Goal: Information Seeking & Learning: Understand process/instructions

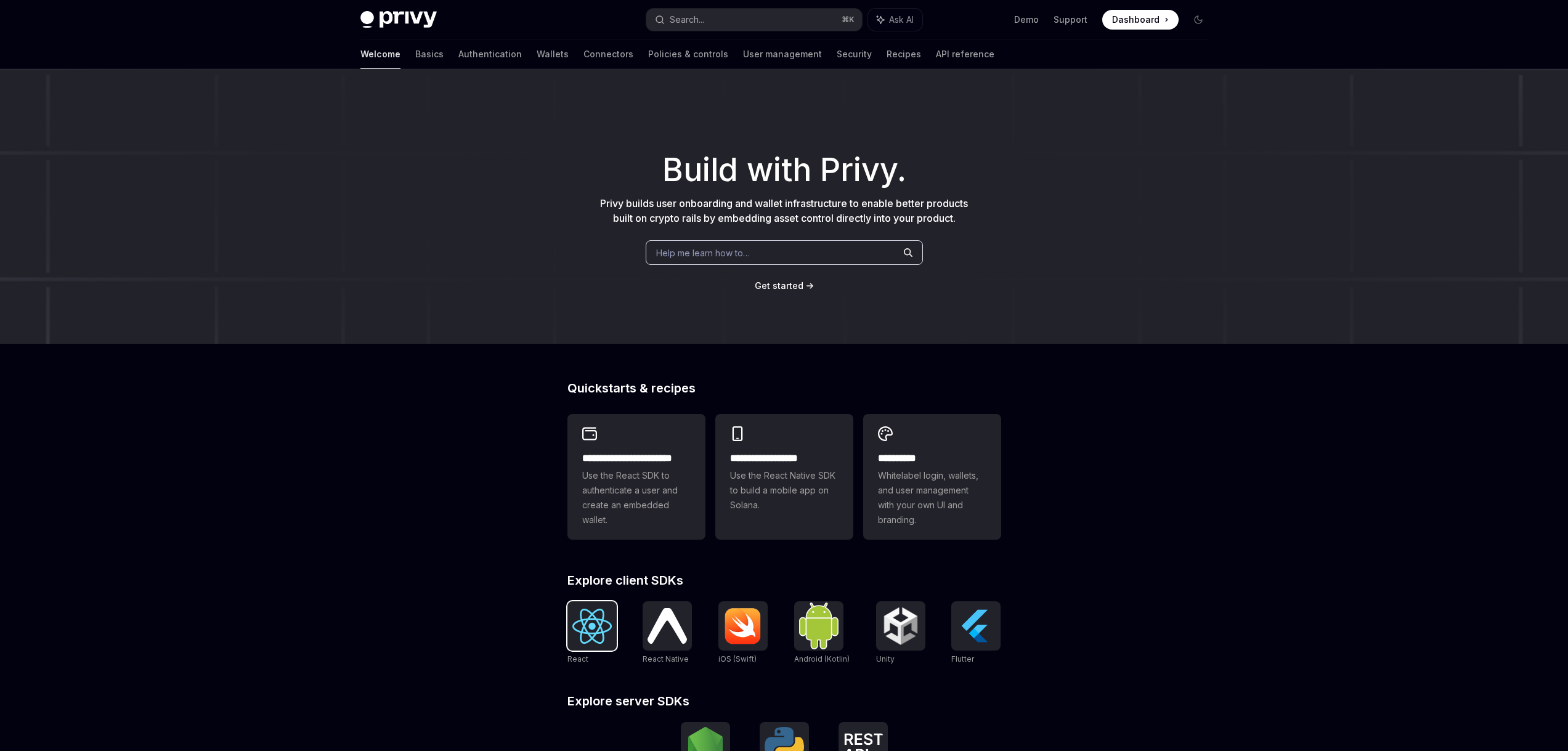
click at [602, 630] on img at bounding box center [592, 626] width 39 height 35
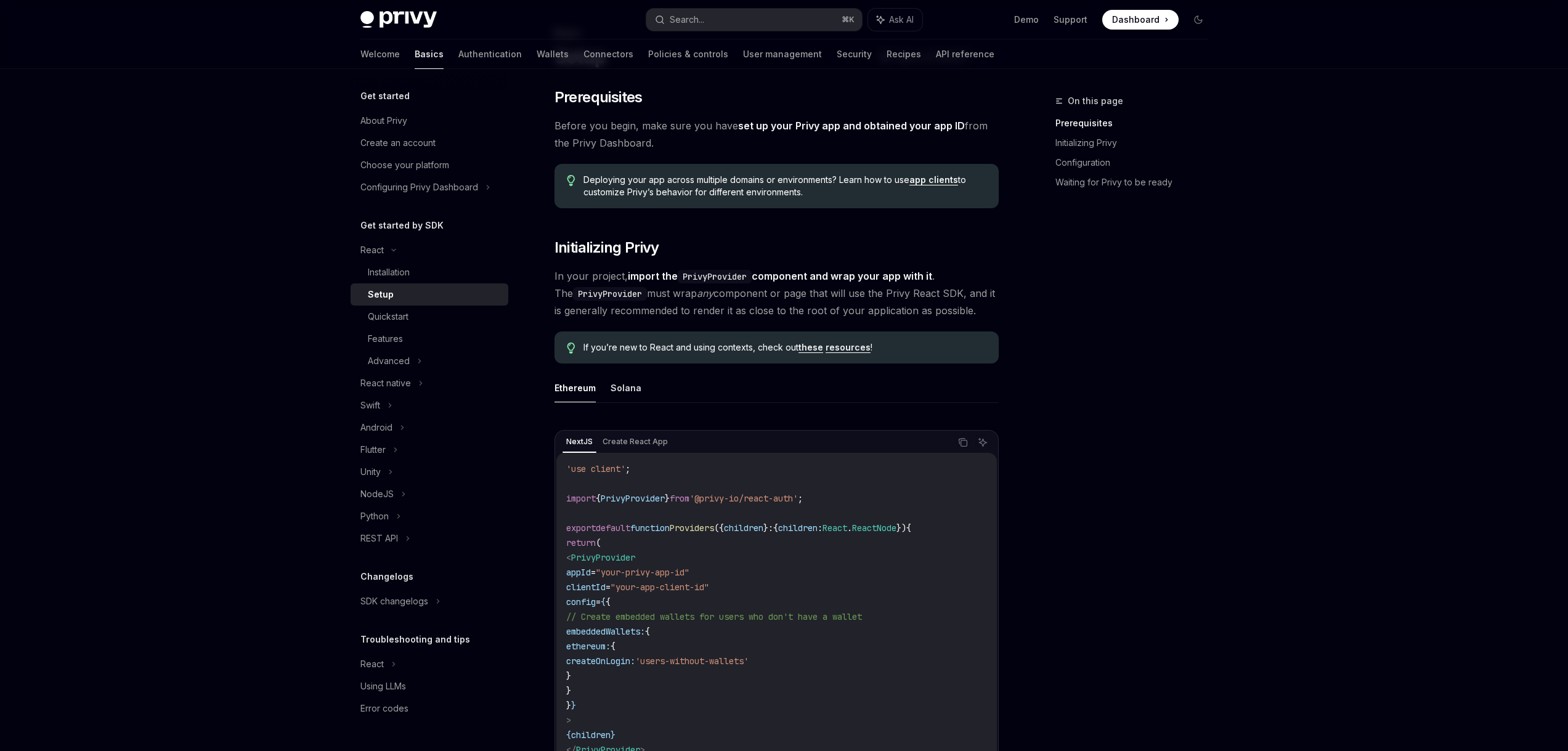
scroll to position [71, 0]
click at [508, 57] on div "Welcome Basics Authentication Wallets Connectors Policies & controls User manag…" at bounding box center [677, 54] width 634 height 29
click at [536, 57] on link "Wallets" at bounding box center [552, 54] width 32 height 29
type textarea "*"
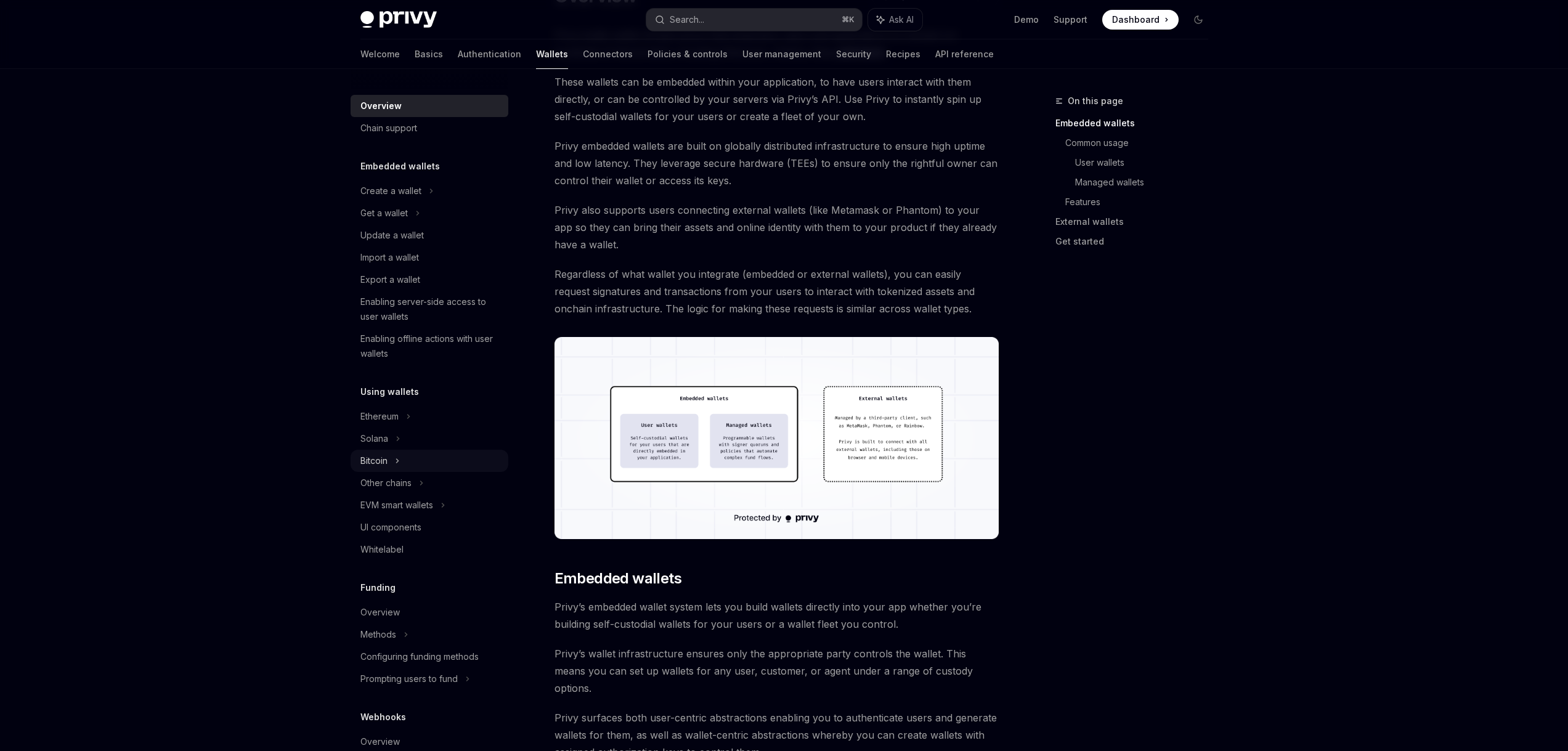
scroll to position [110, 0]
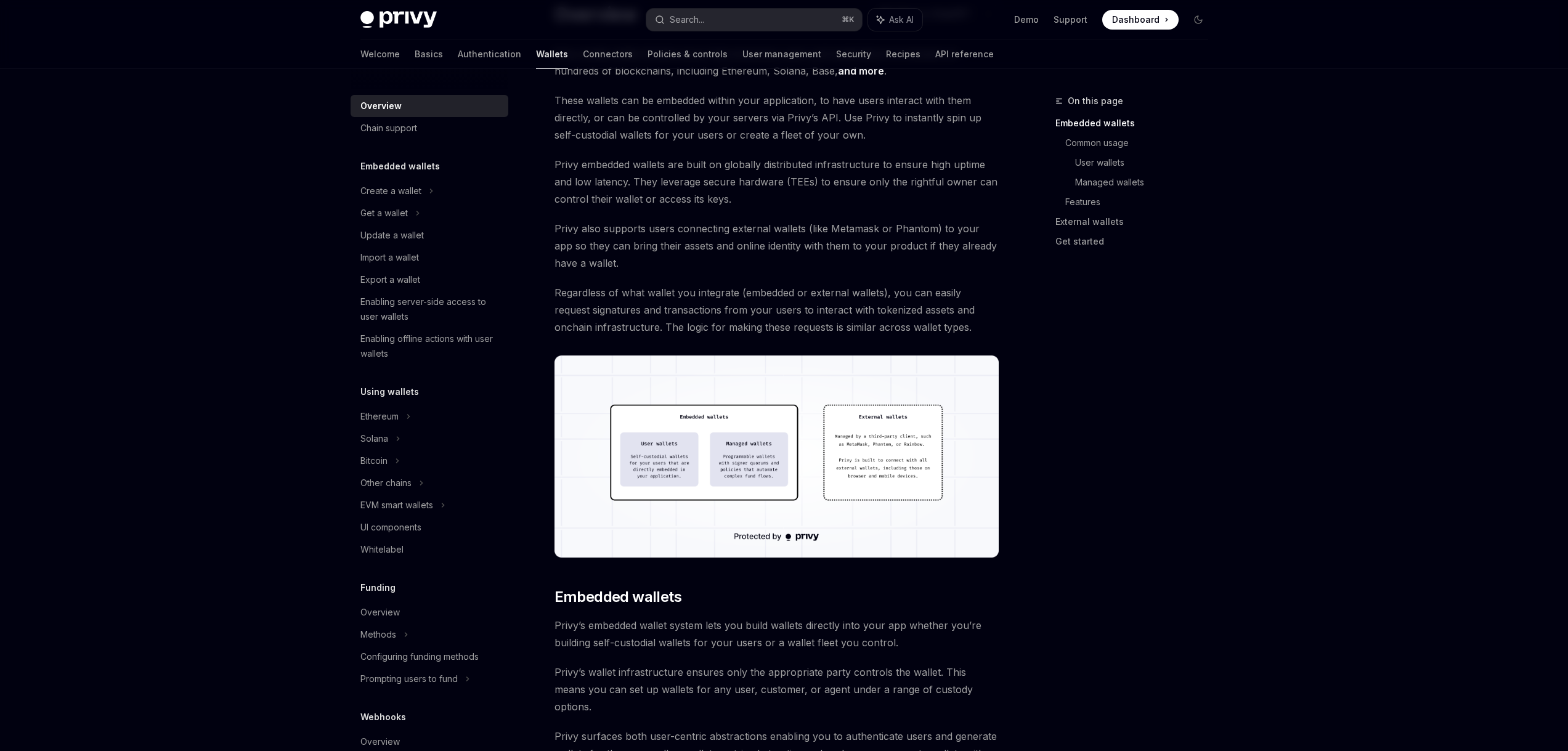
click at [811, 256] on span "Privy also supports users connecting external wallets (like Metamask or Phantom…" at bounding box center [777, 245] width 444 height 52
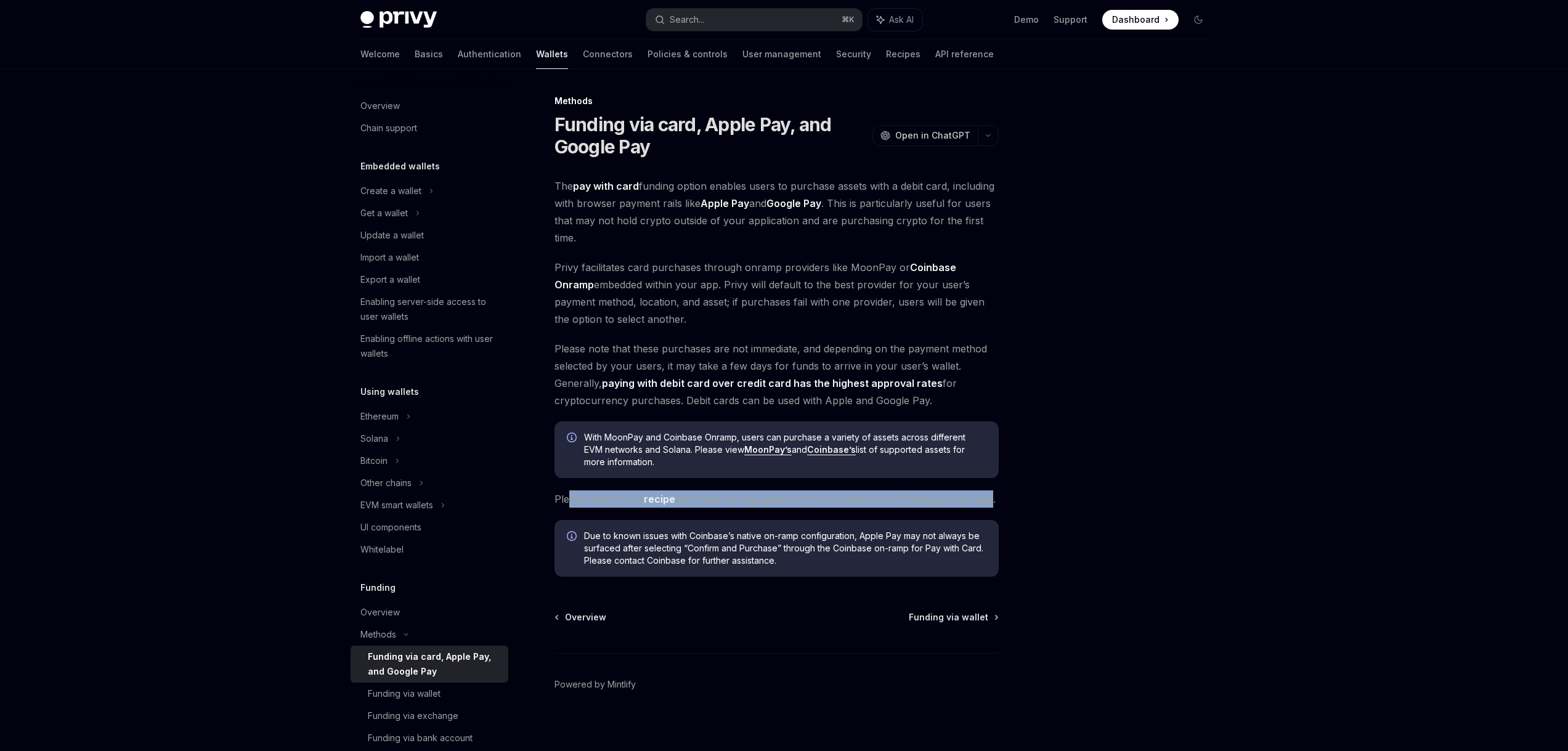
drag, startPoint x: 568, startPoint y: 491, endPoint x: 983, endPoint y: 507, distance: 415.3
click at [983, 507] on span "Please refer to our recipe for a step-by-step guide on how to enable card fundi…" at bounding box center [777, 499] width 444 height 18
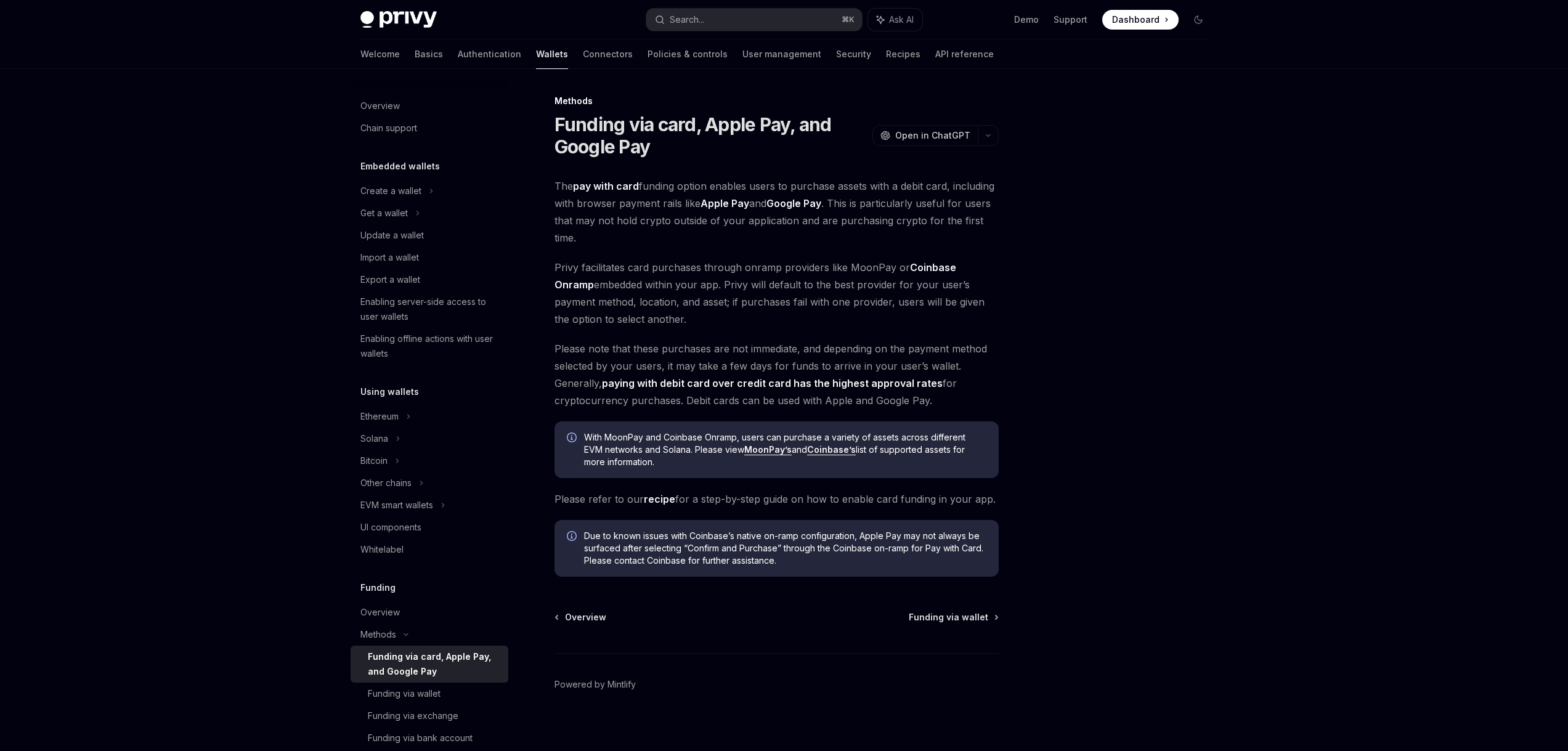
drag, startPoint x: 601, startPoint y: 539, endPoint x: 753, endPoint y: 561, distance: 153.6
click at [753, 561] on span "Due to known issues with Coinbase’s native on-ramp configuration, Apple Pay may…" at bounding box center [785, 549] width 403 height 37
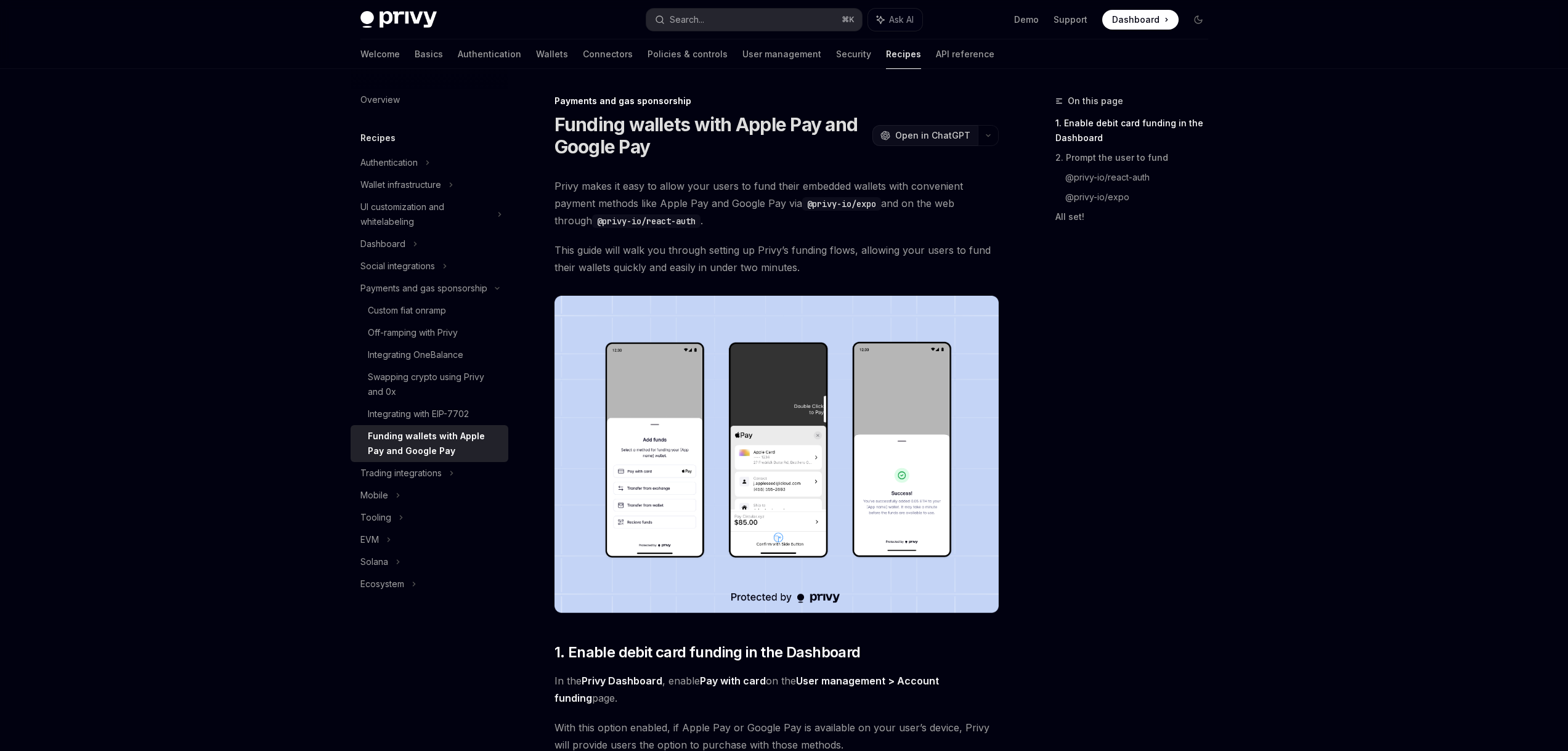
click at [900, 136] on span "Open in ChatGPT" at bounding box center [933, 135] width 76 height 13
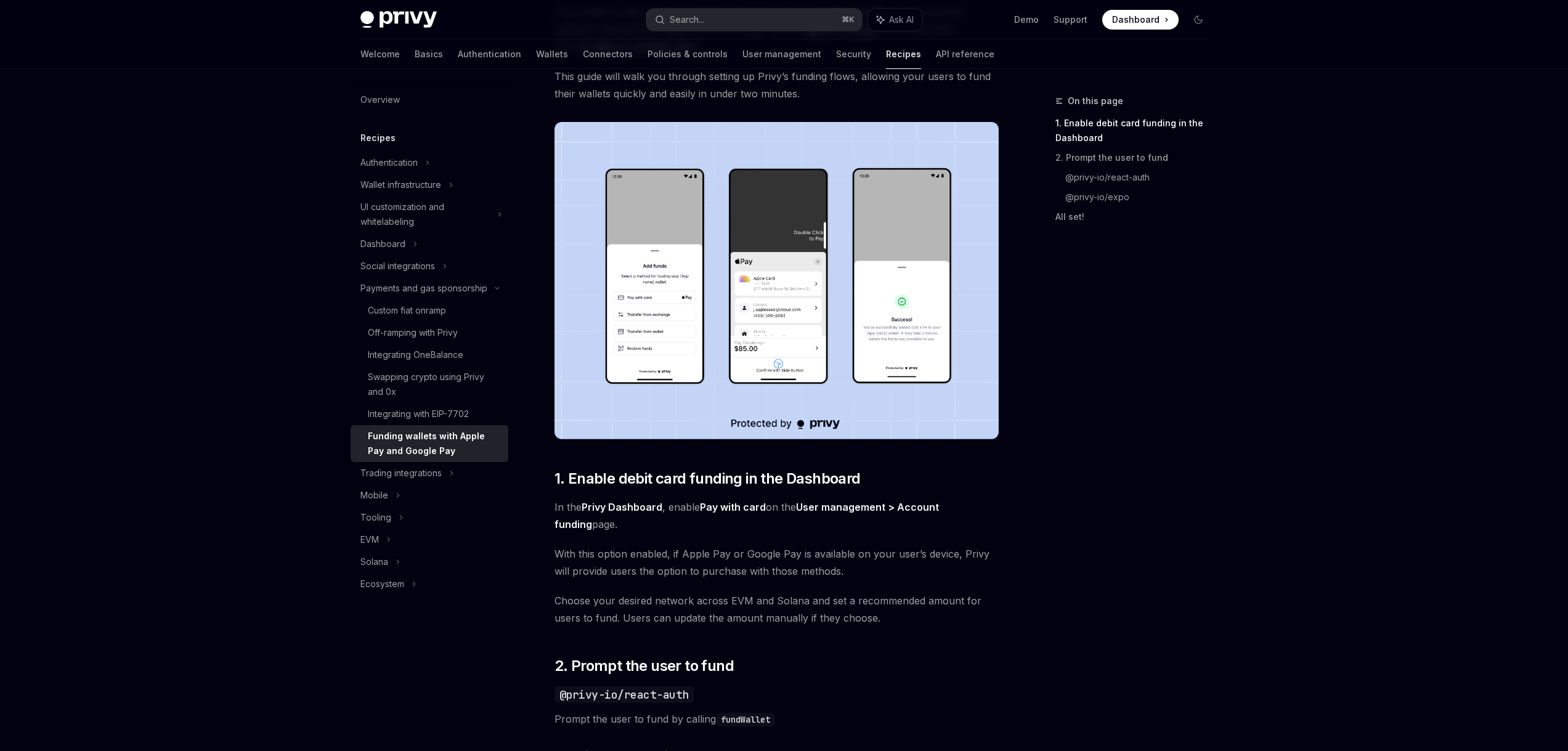
scroll to position [520, 0]
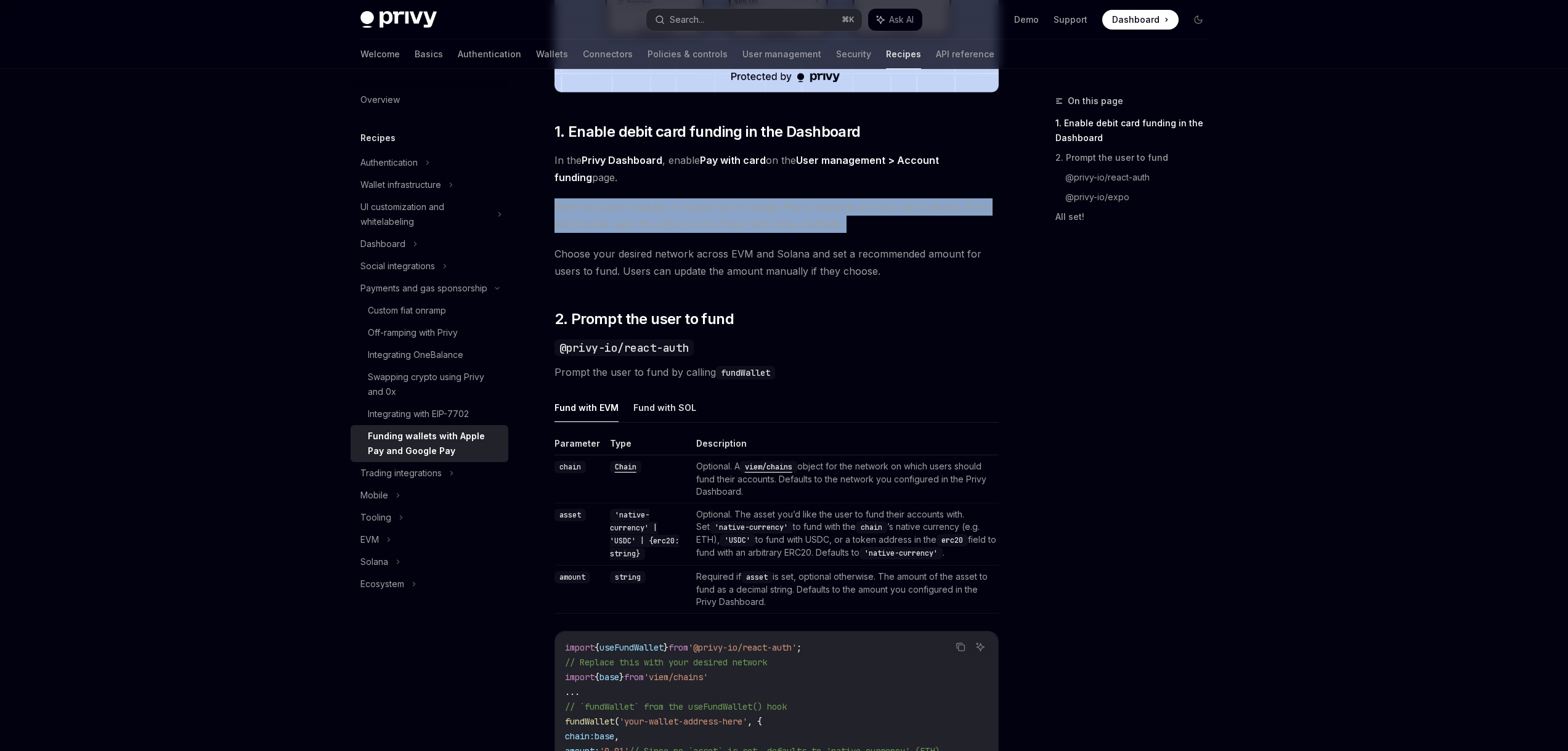
drag, startPoint x: 557, startPoint y: 206, endPoint x: 866, endPoint y: 234, distance: 310.3
click at [866, 234] on div "Privy makes it easy to allow your users to fund their embedded wallets with con…" at bounding box center [777, 534] width 444 height 1754
click at [946, 207] on span "With this option enabled, if Apple Pay or Google Pay is available on your user’…" at bounding box center [777, 215] width 444 height 34
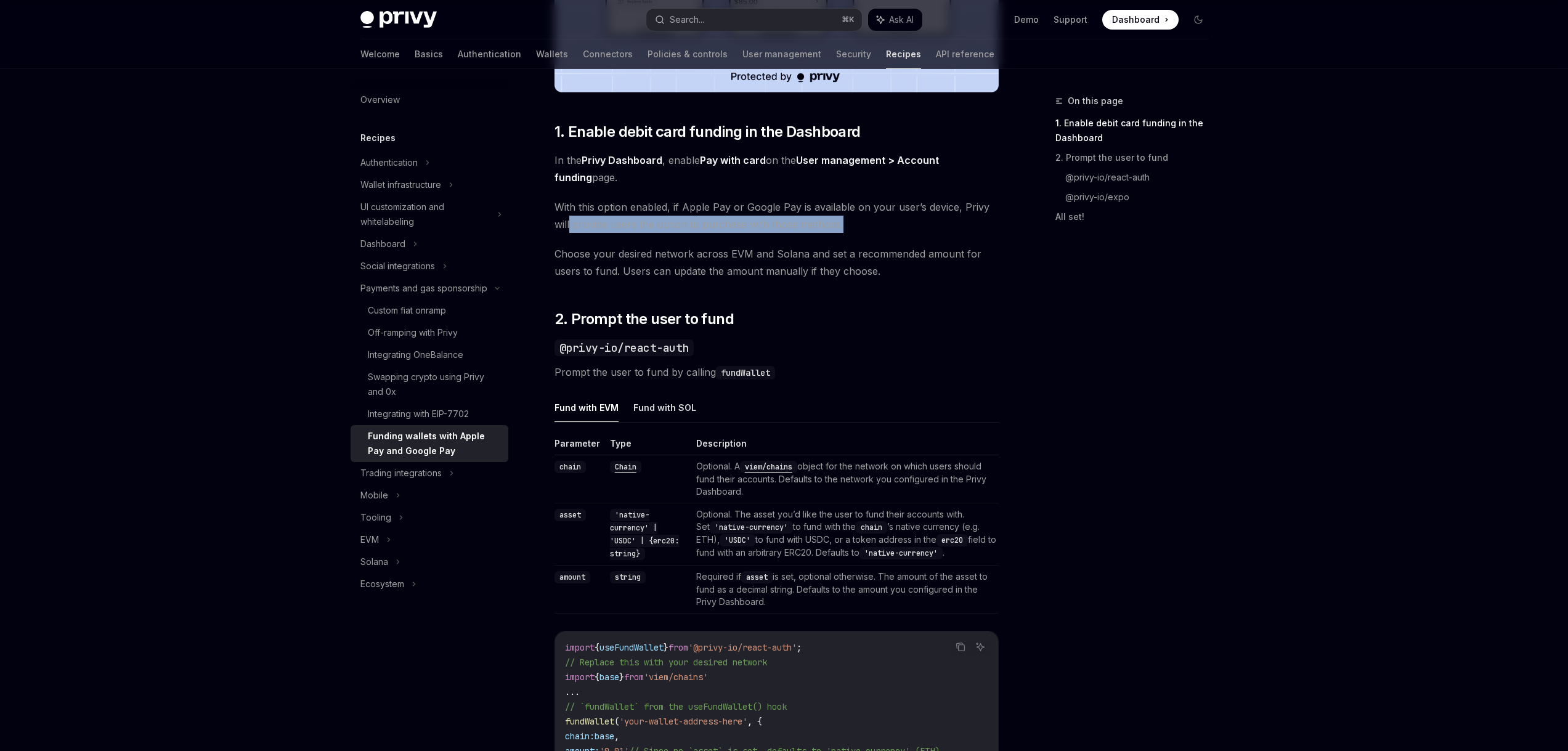
drag, startPoint x: 568, startPoint y: 229, endPoint x: 882, endPoint y: 230, distance: 314.0
click at [882, 230] on span "With this option enabled, if Apple Pay or Google Pay is available on your user’…" at bounding box center [777, 215] width 444 height 34
click at [1090, 277] on div "On this page 1. Enable debit card funding in the Dashboard 2. Prompt the user t…" at bounding box center [1124, 421] width 188 height 657
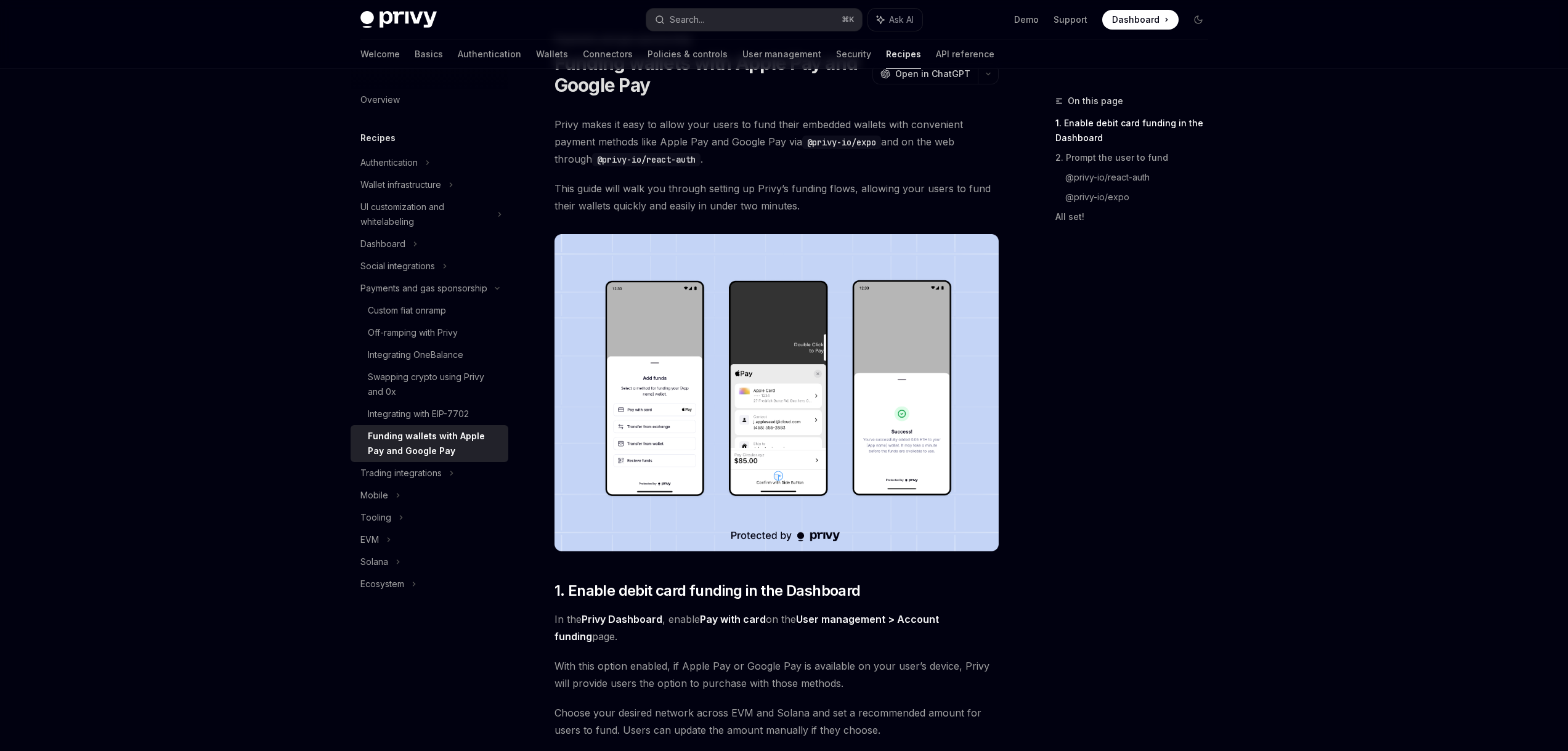
scroll to position [0, 0]
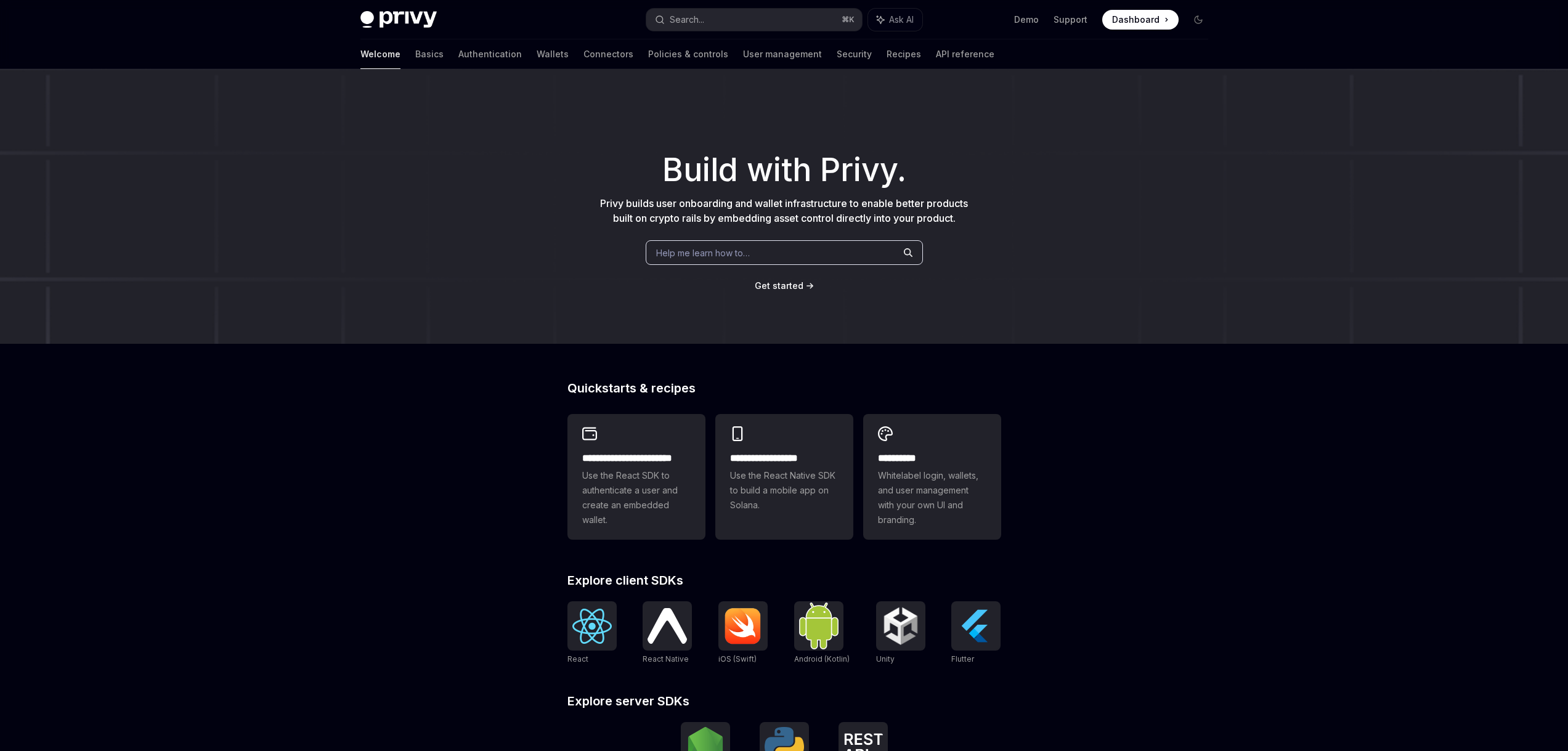
click at [597, 639] on img at bounding box center [592, 626] width 39 height 35
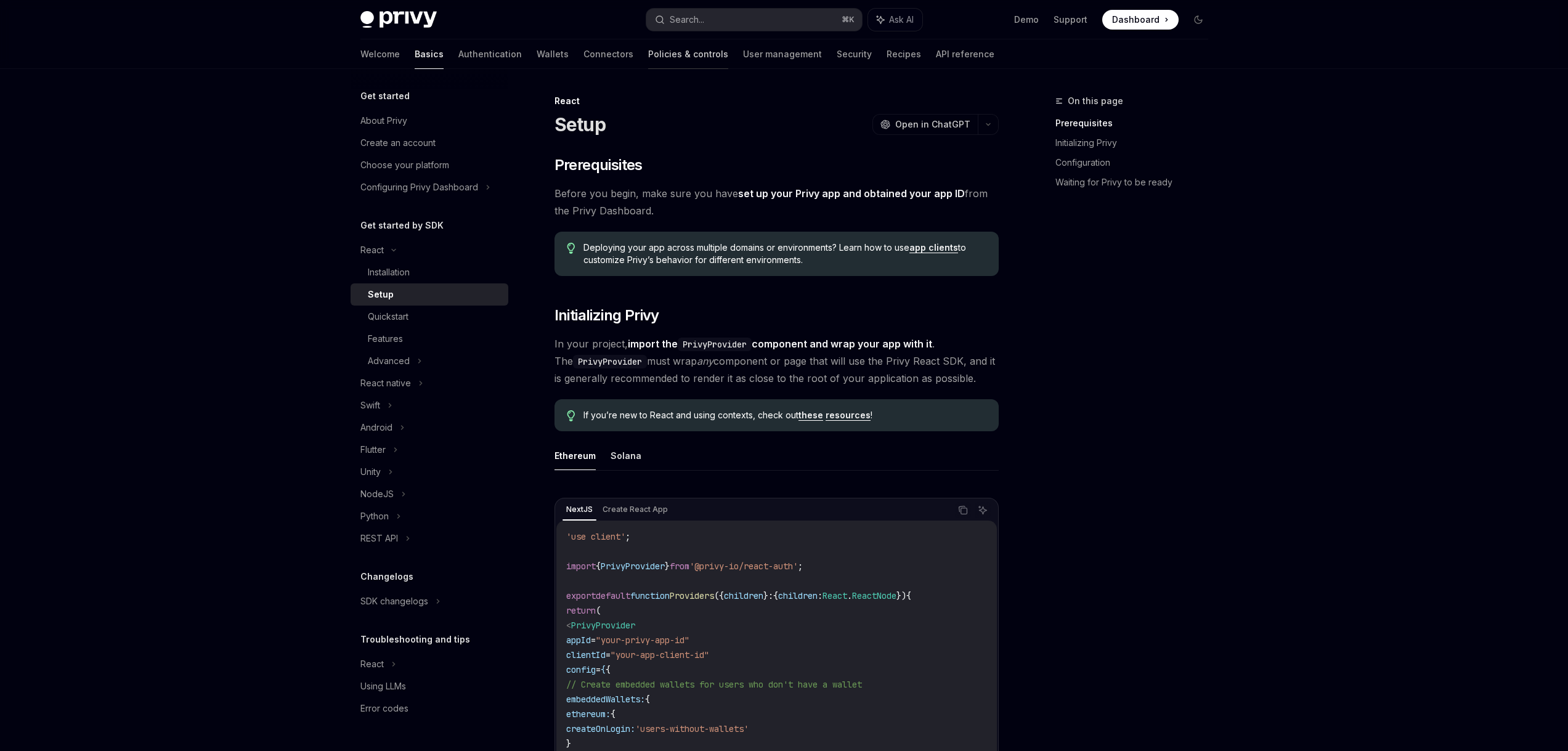
type textarea "*"
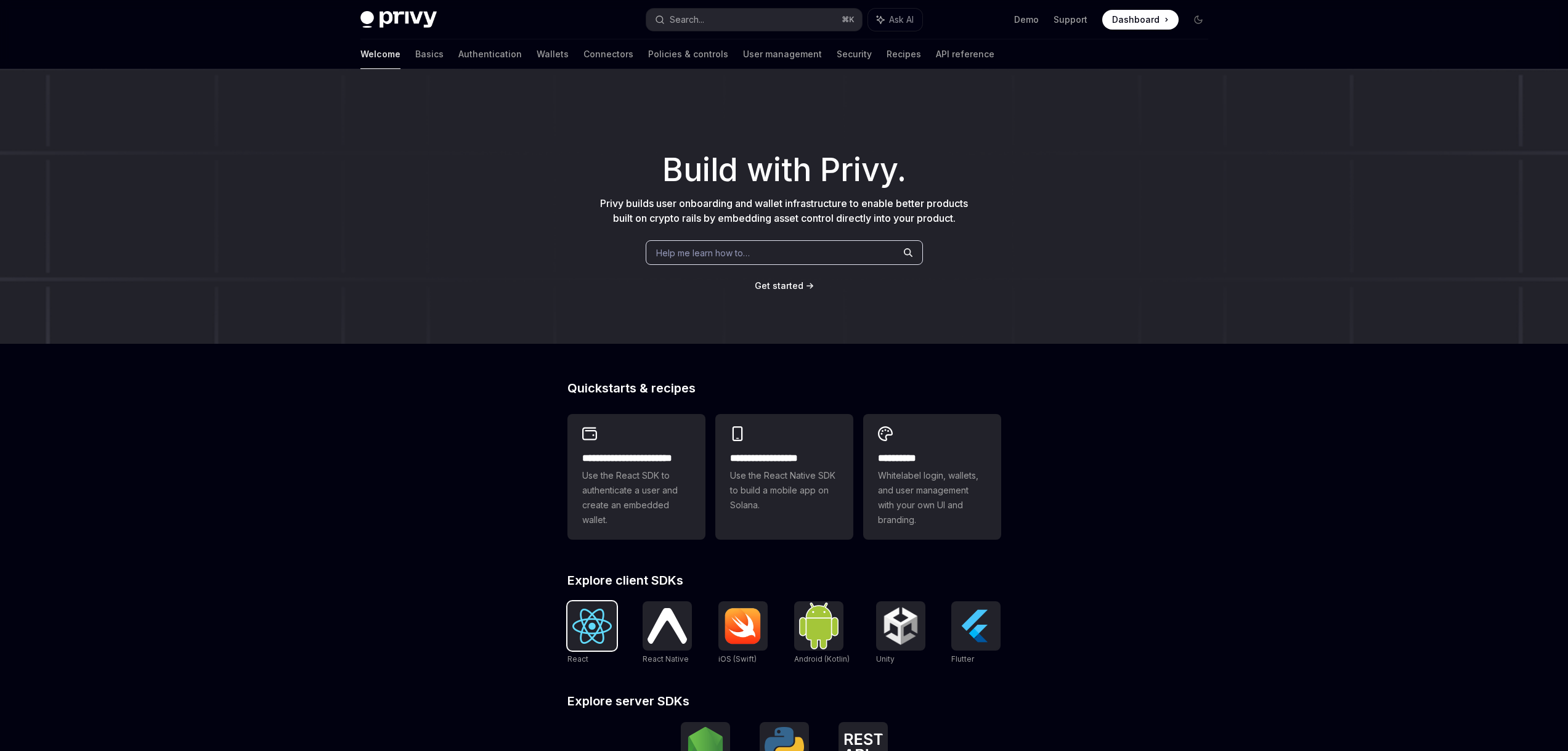
click at [590, 635] on img at bounding box center [592, 626] width 39 height 35
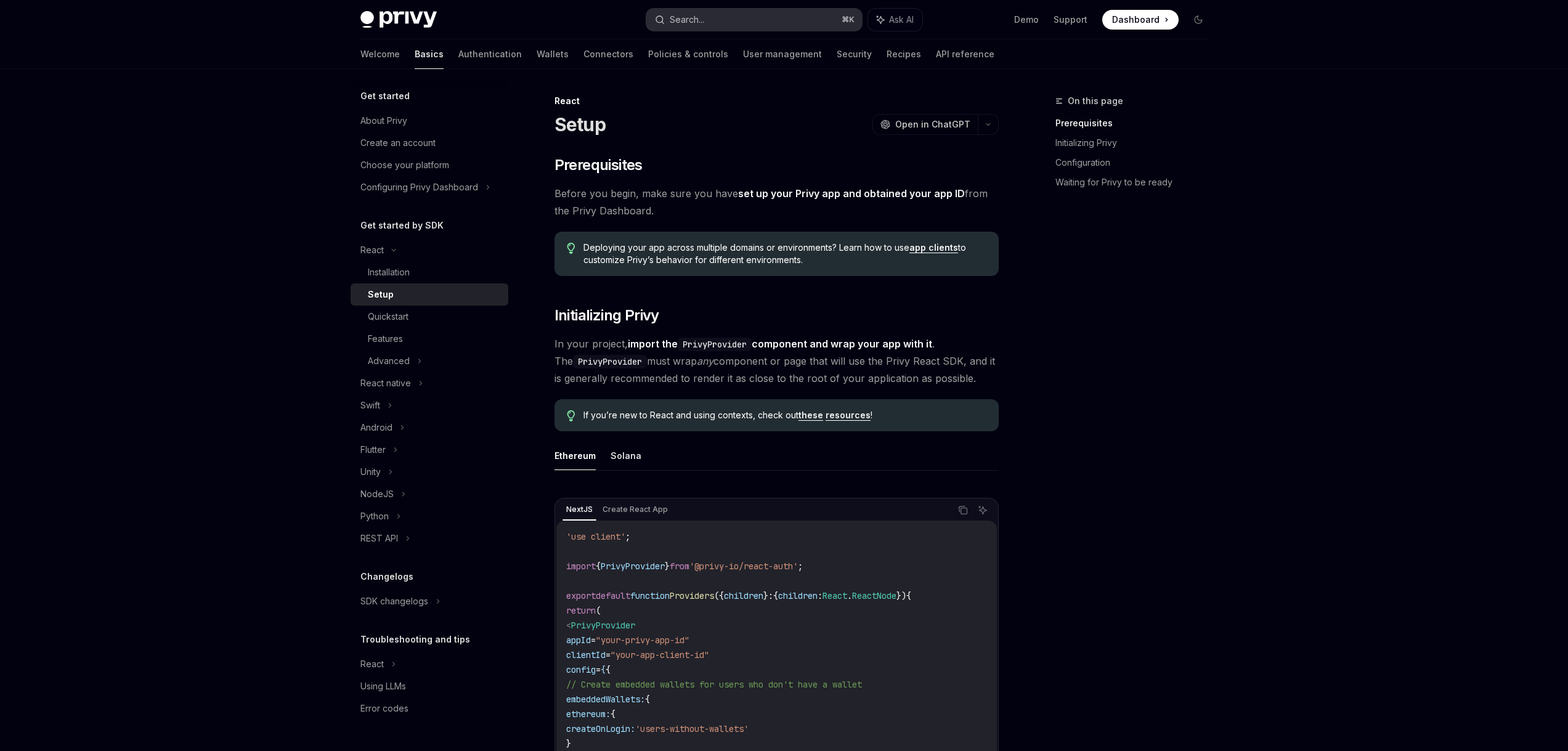
click at [714, 20] on button "Search... ⌘ K" at bounding box center [754, 20] width 216 height 23
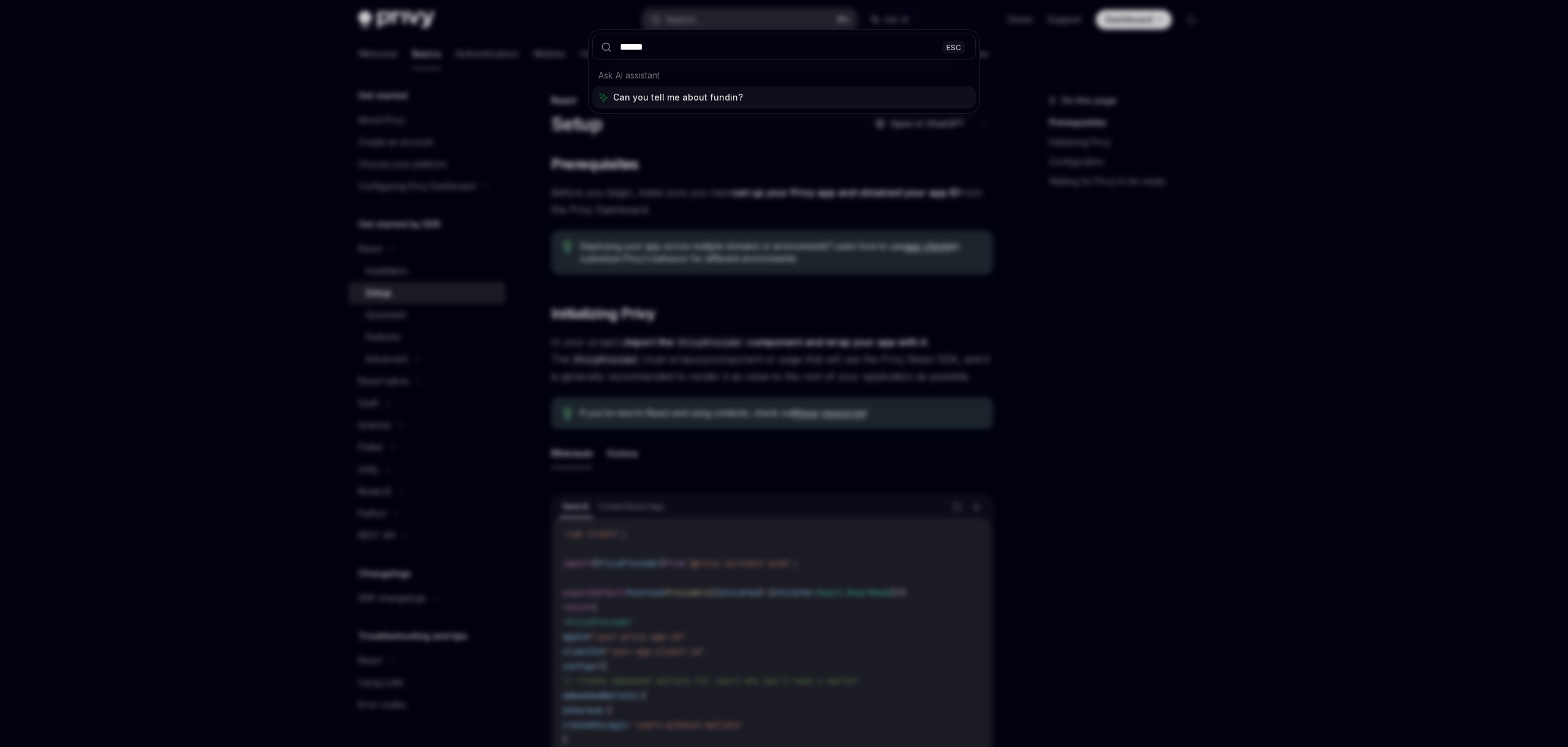
type input "*******"
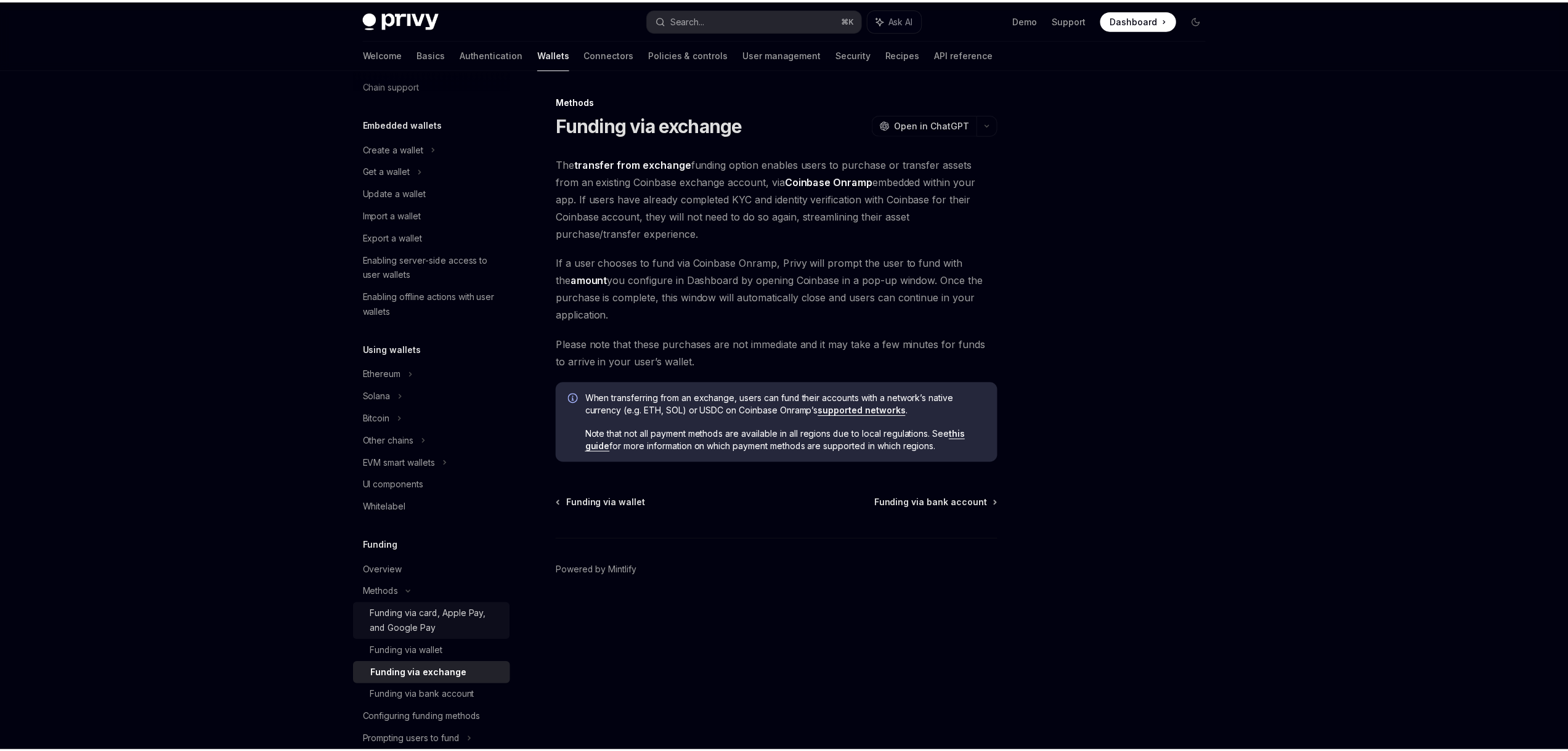
scroll to position [49, 0]
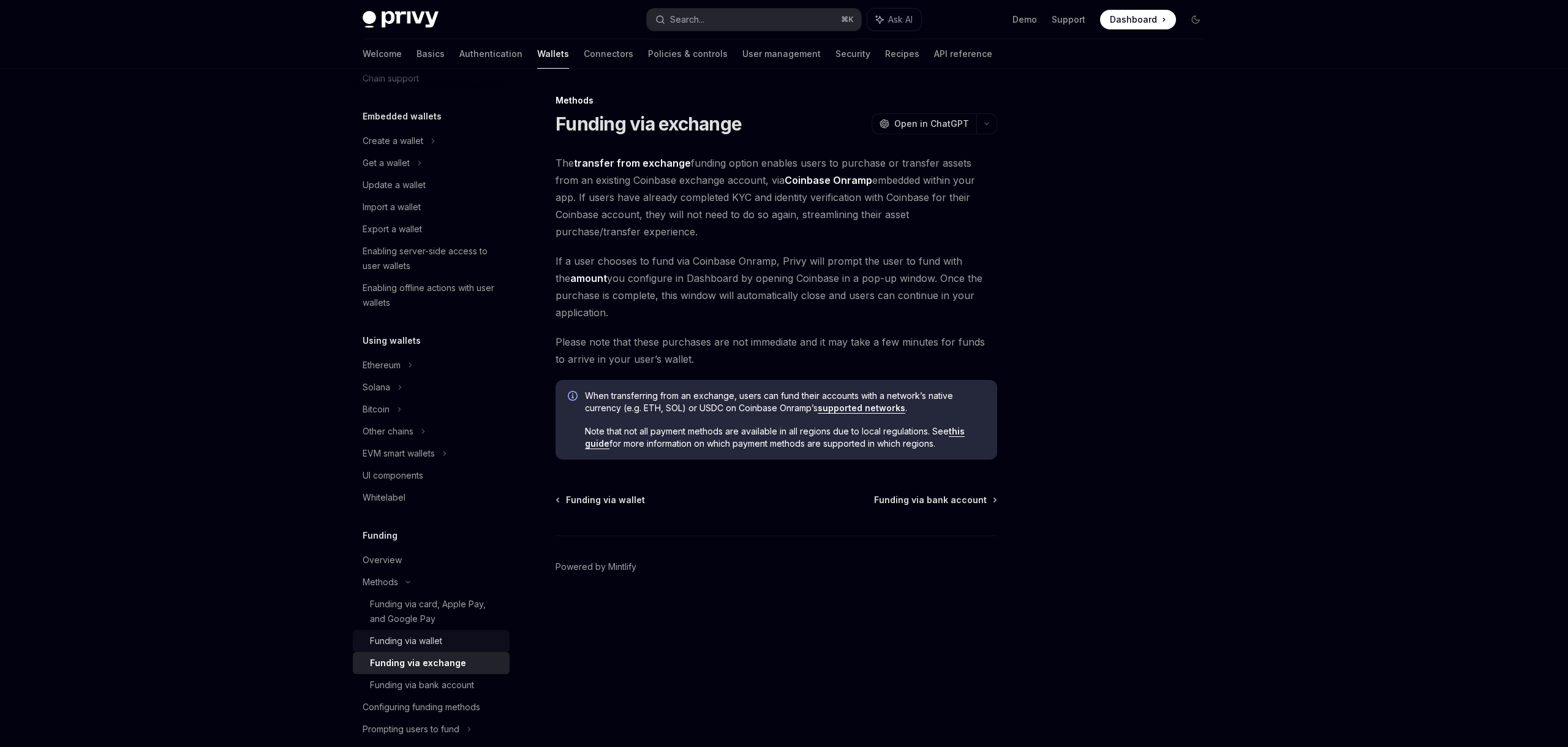
click at [421, 642] on div "Funding via wallet" at bounding box center [406, 641] width 72 height 15
type textarea "*"
